Goal: Check status: Check status

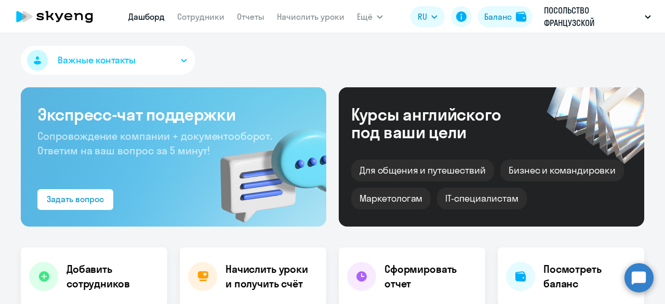
select select "30"
click at [505, 13] on div "Баланс" at bounding box center [498, 16] width 28 height 12
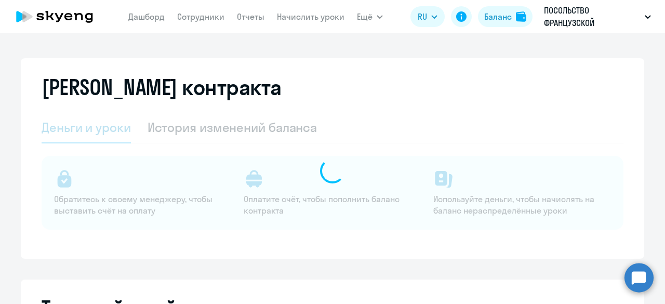
select select "english_adult_not_native_speaker"
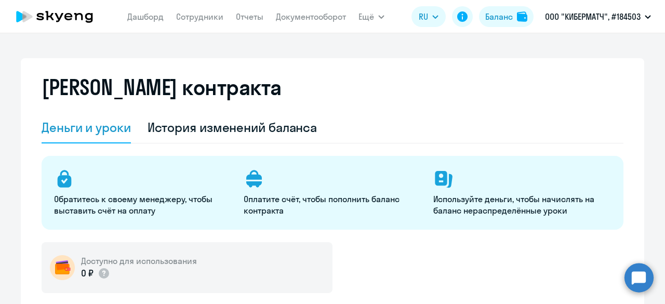
select select "english_adult_not_native_speaker"
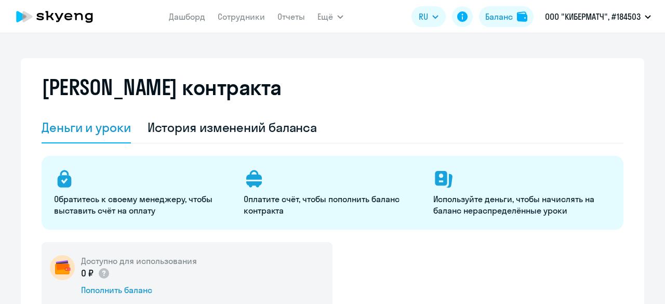
select select "english_adult_not_native_speaker"
